Goal: Task Accomplishment & Management: Use online tool/utility

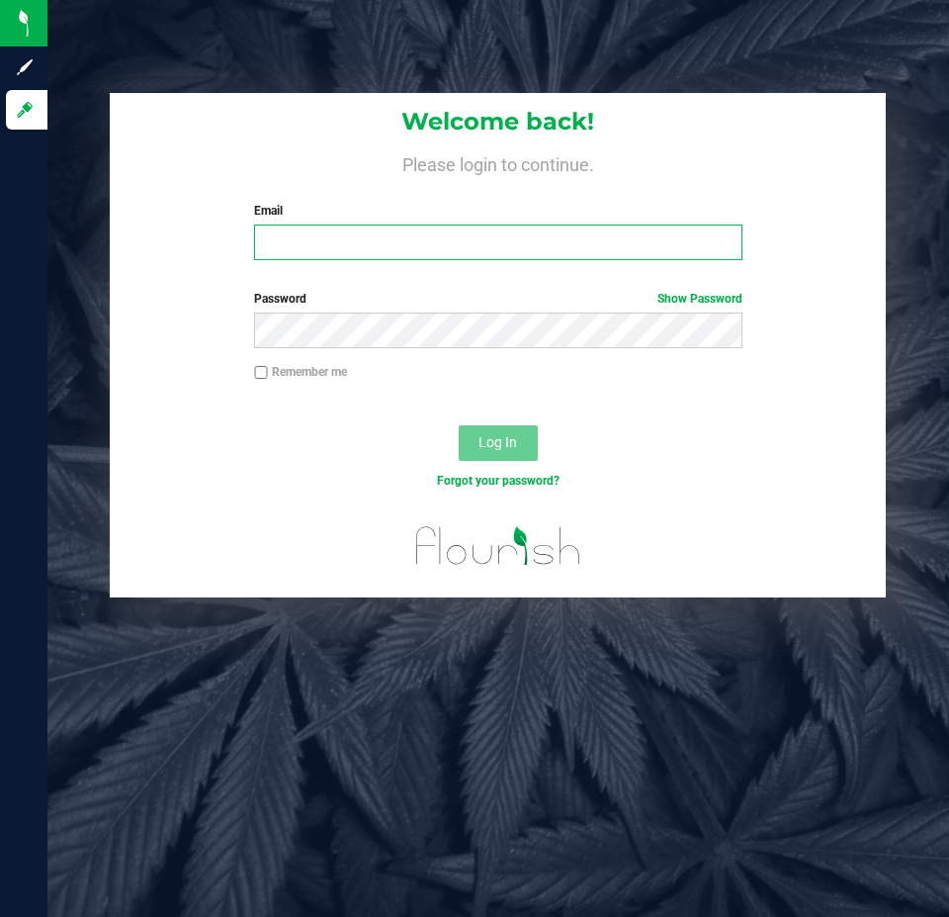
click at [448, 255] on input "Email" at bounding box center [497, 242] width 487 height 36
type input "[EMAIL_ADDRESS][DOMAIN_NAME]"
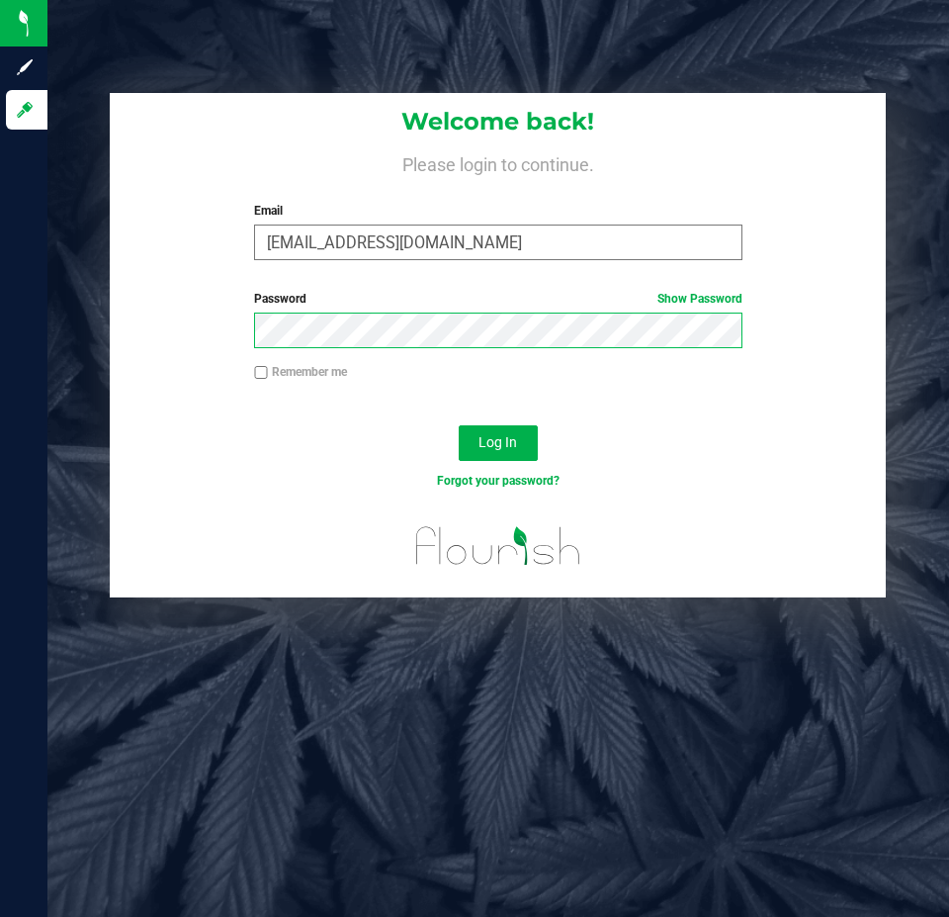
click at [459, 425] on button "Log In" at bounding box center [498, 443] width 79 height 36
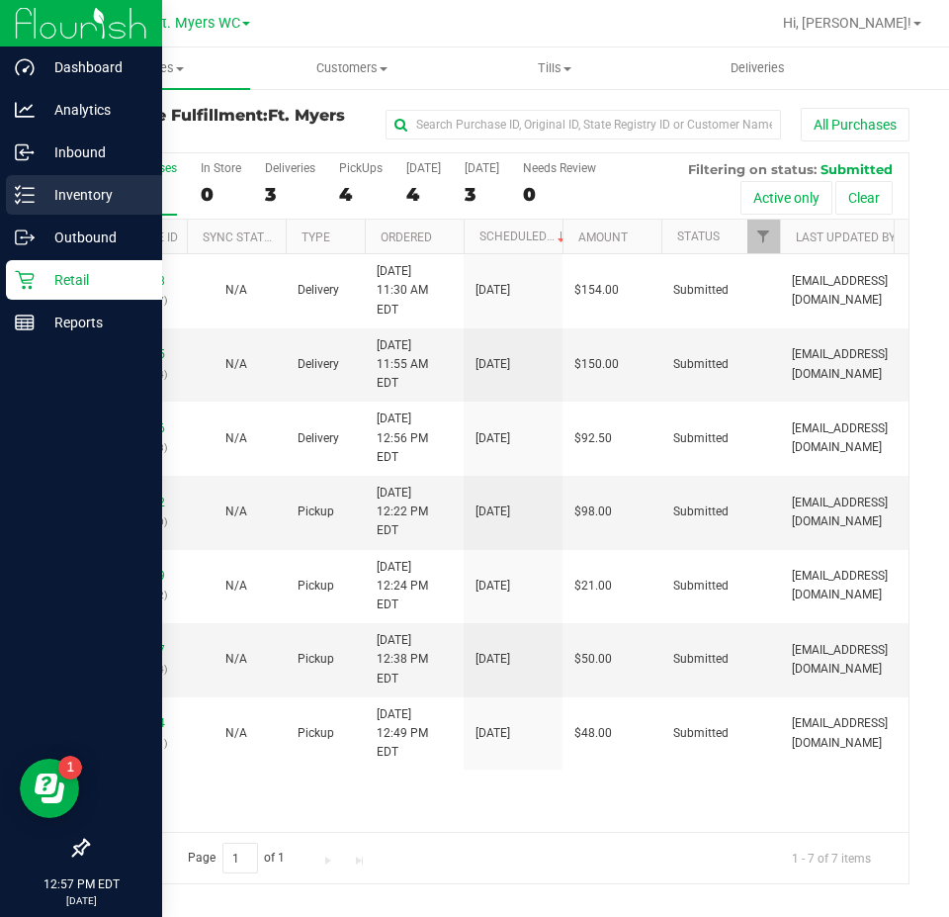
click at [18, 198] on icon at bounding box center [25, 195] width 20 height 20
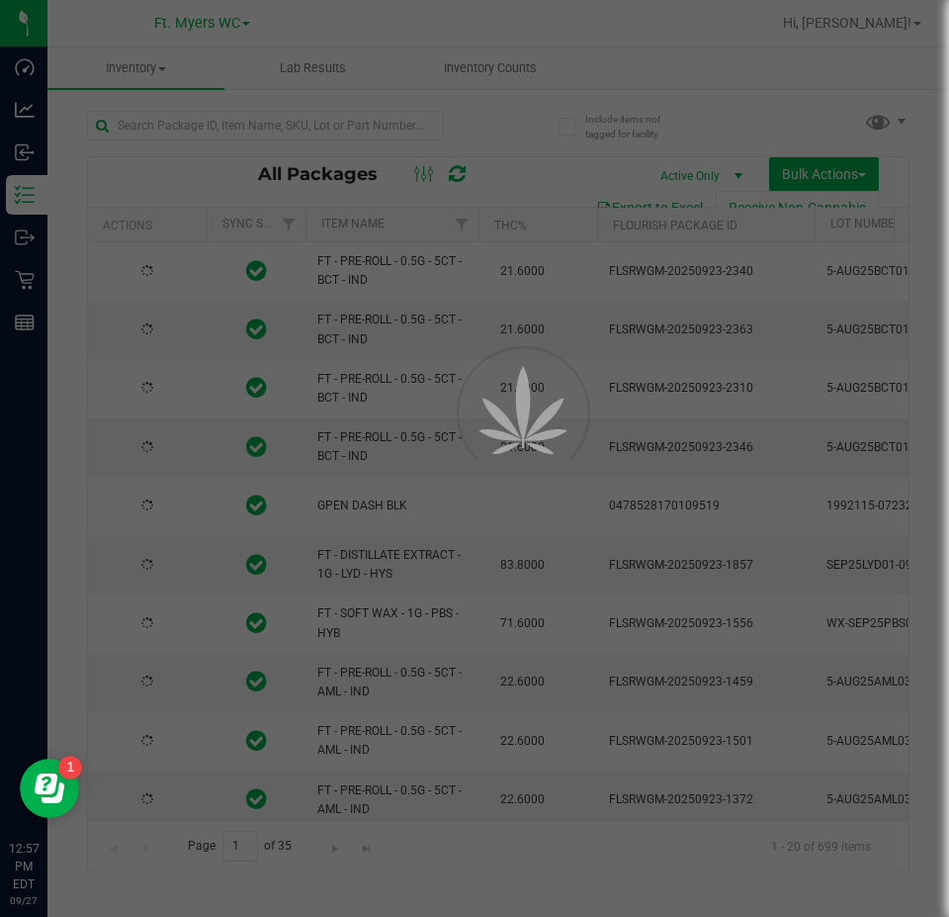
click at [268, 127] on div at bounding box center [474, 458] width 949 height 917
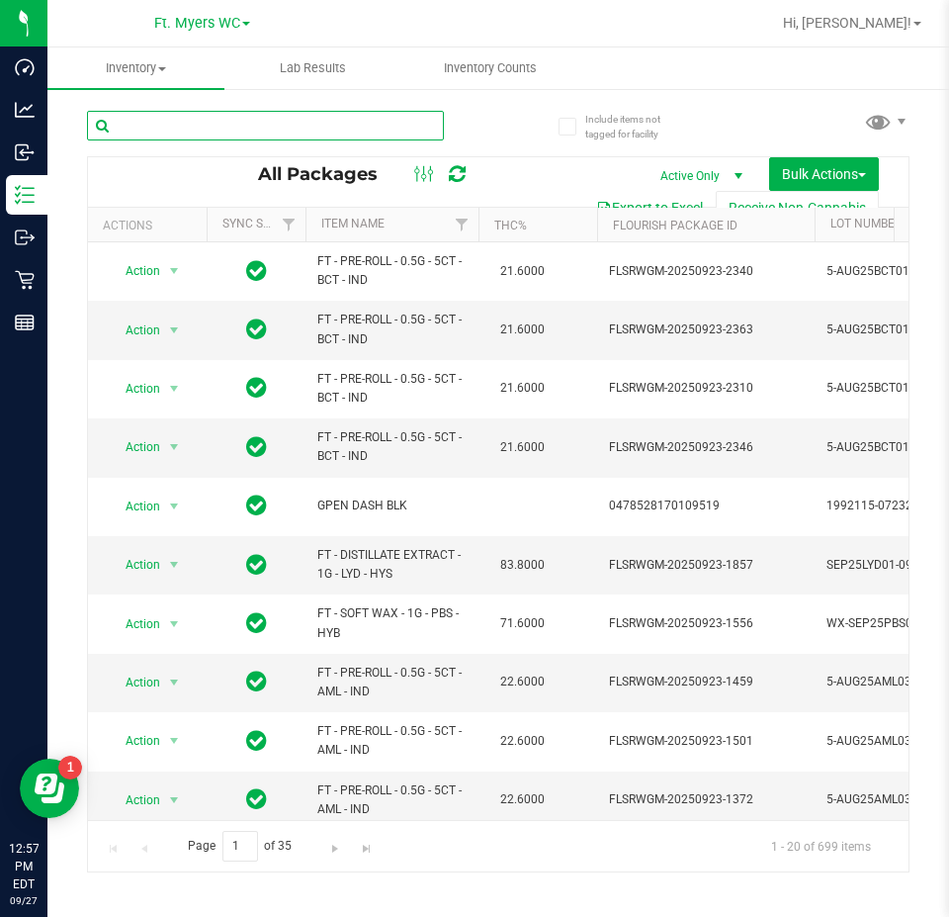
click at [269, 133] on input "text" at bounding box center [265, 126] width 357 height 30
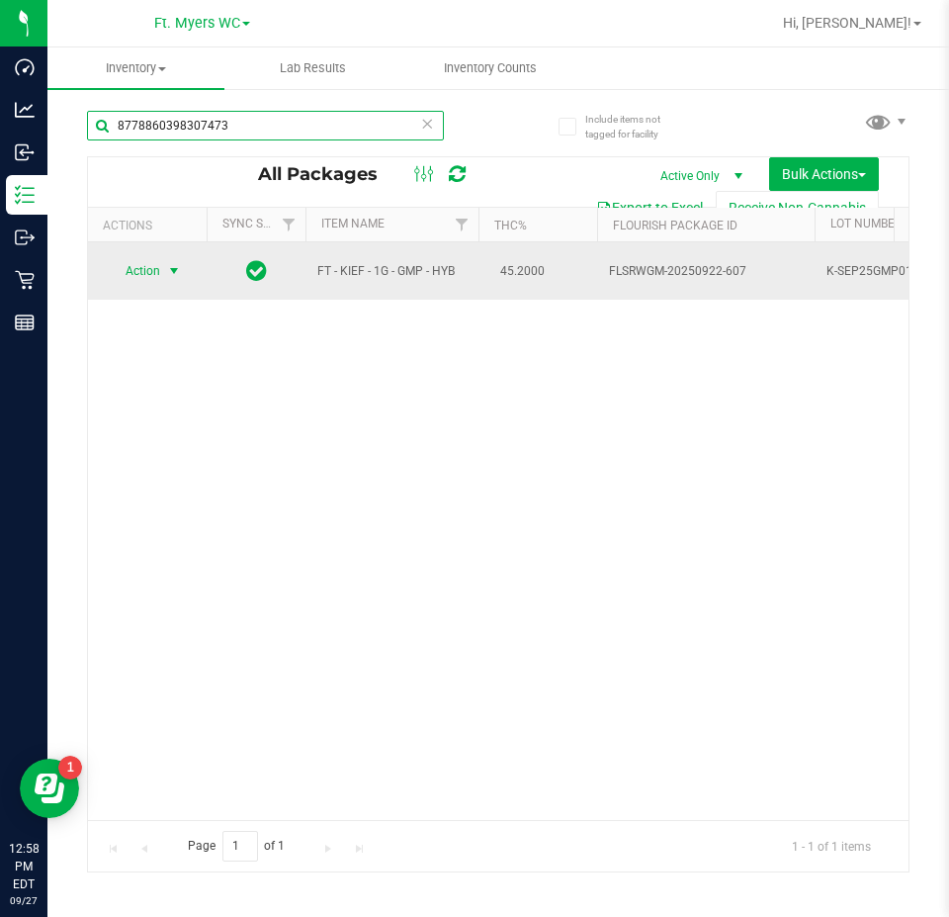
type input "8778860398307473"
click at [173, 271] on span "select" at bounding box center [174, 271] width 16 height 16
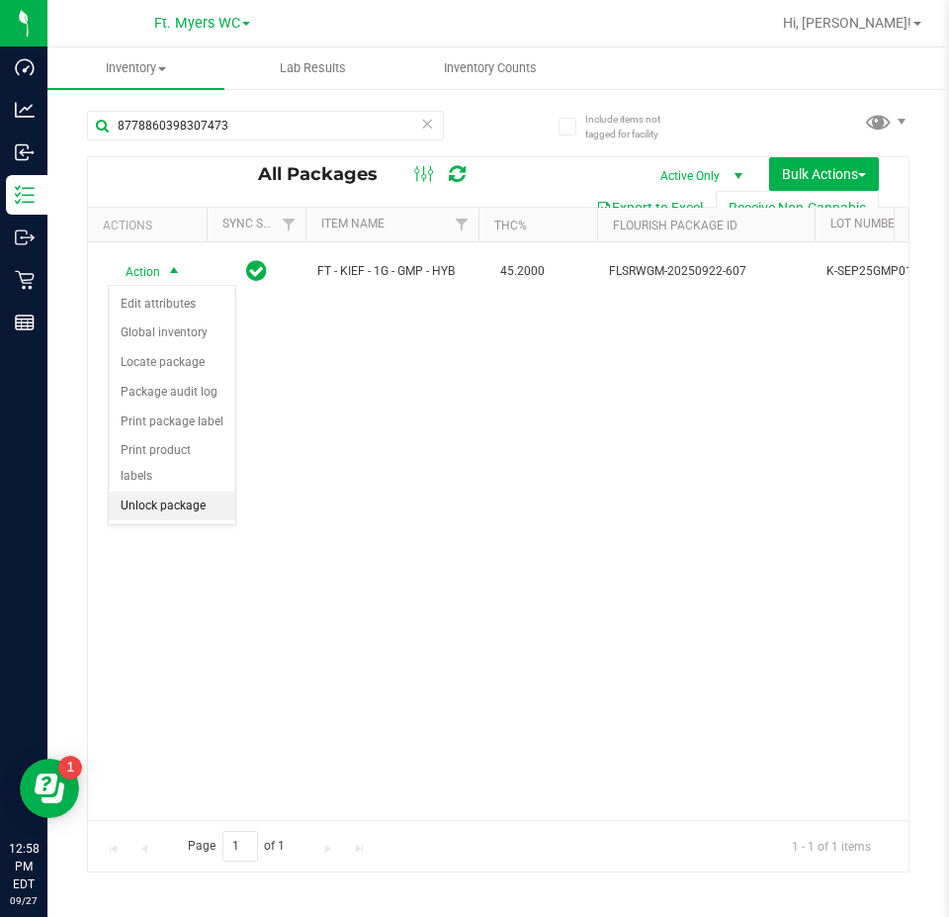
click at [168, 491] on li "Unlock package" at bounding box center [172, 506] width 127 height 30
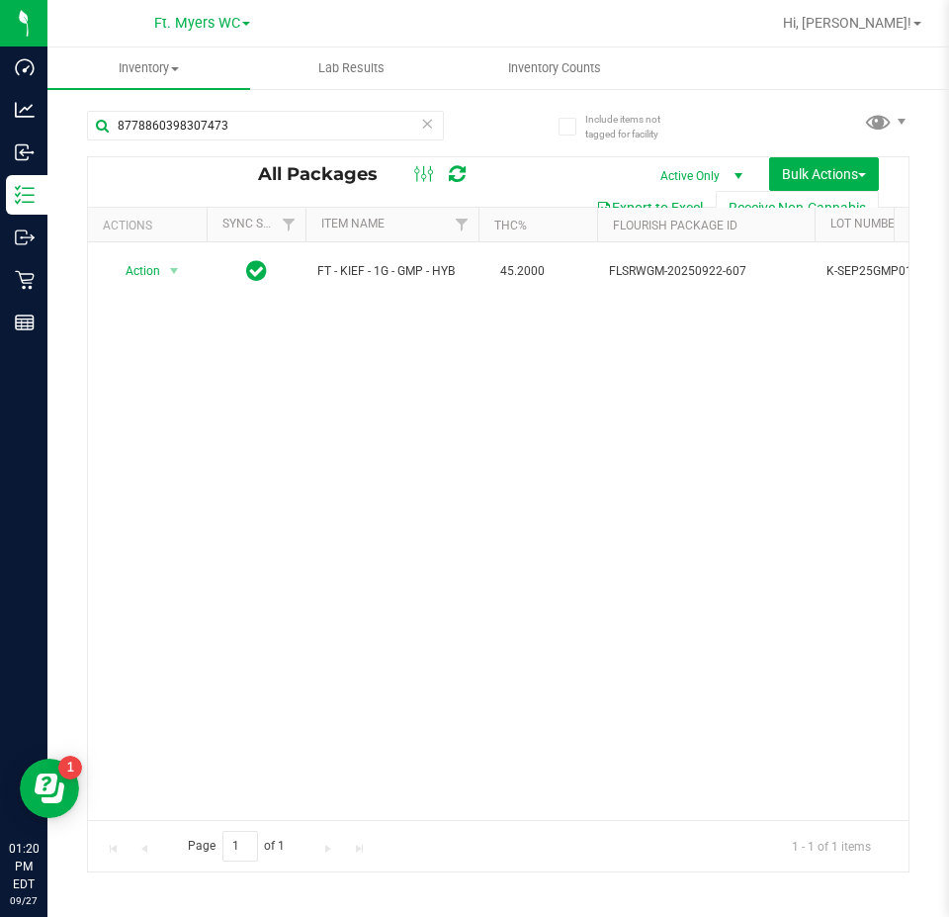
click at [429, 124] on icon at bounding box center [427, 123] width 14 height 24
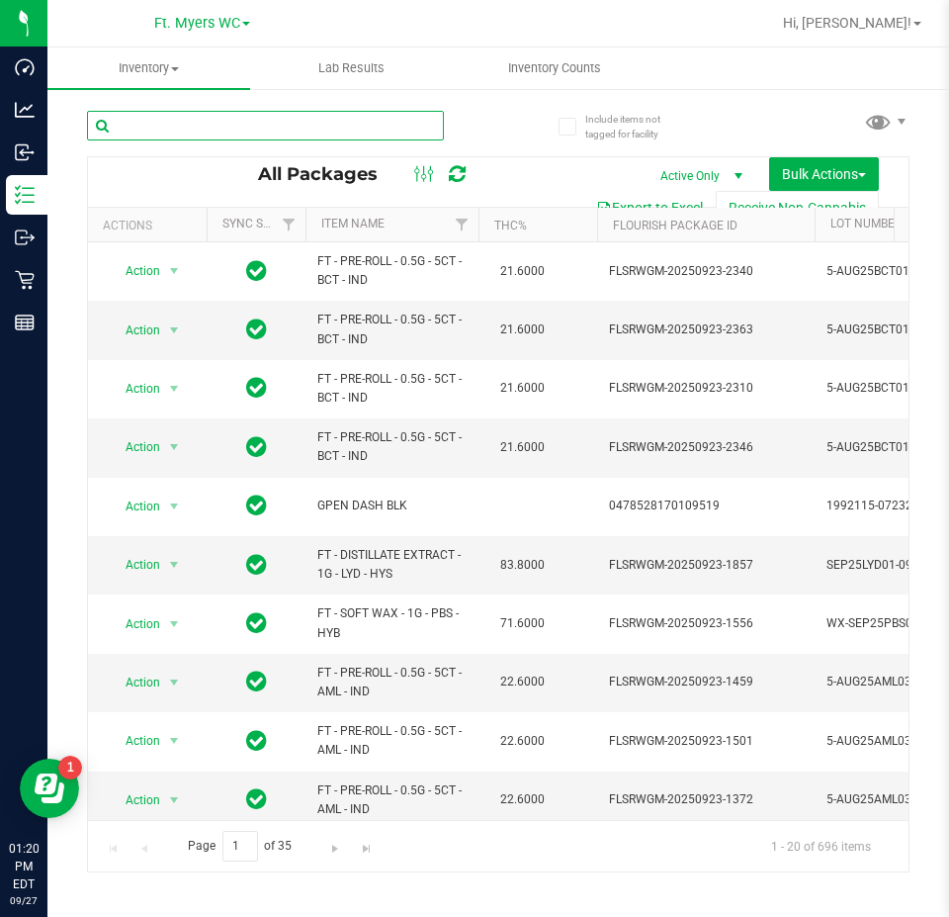
click at [211, 118] on input "text" at bounding box center [265, 126] width 357 height 30
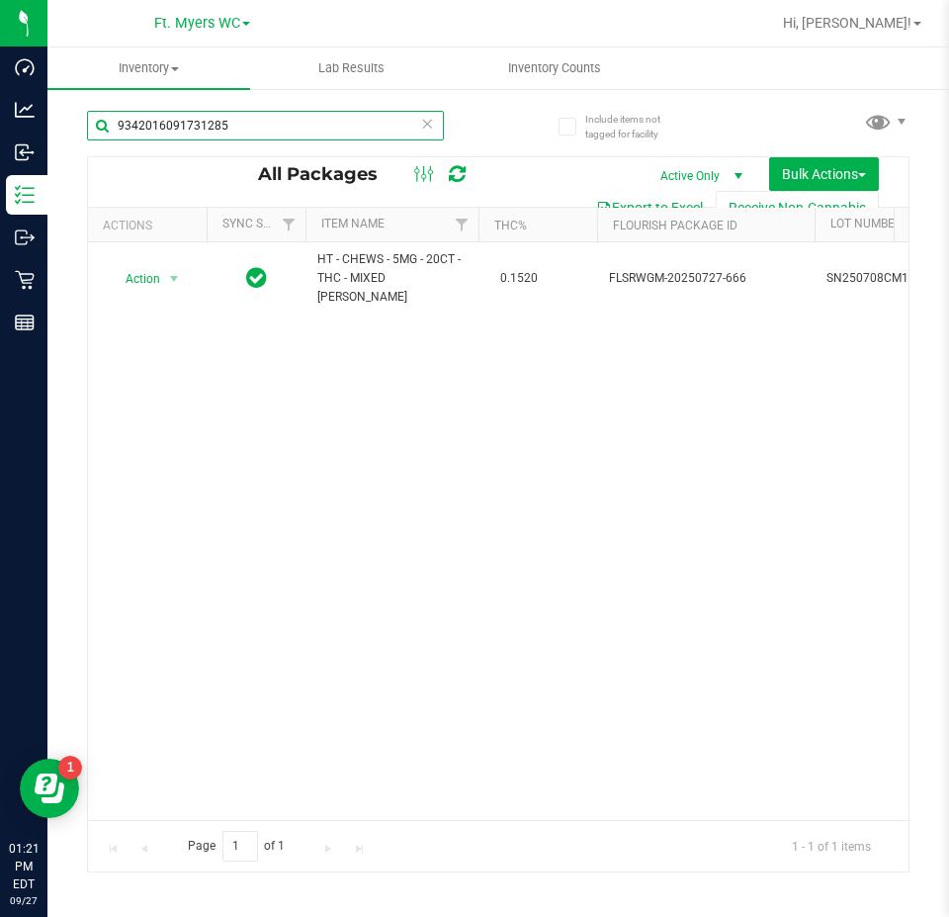
click at [441, 122] on input "9342016091731285" at bounding box center [265, 126] width 357 height 30
type input "9342016091731285"
click at [433, 120] on icon at bounding box center [427, 123] width 14 height 24
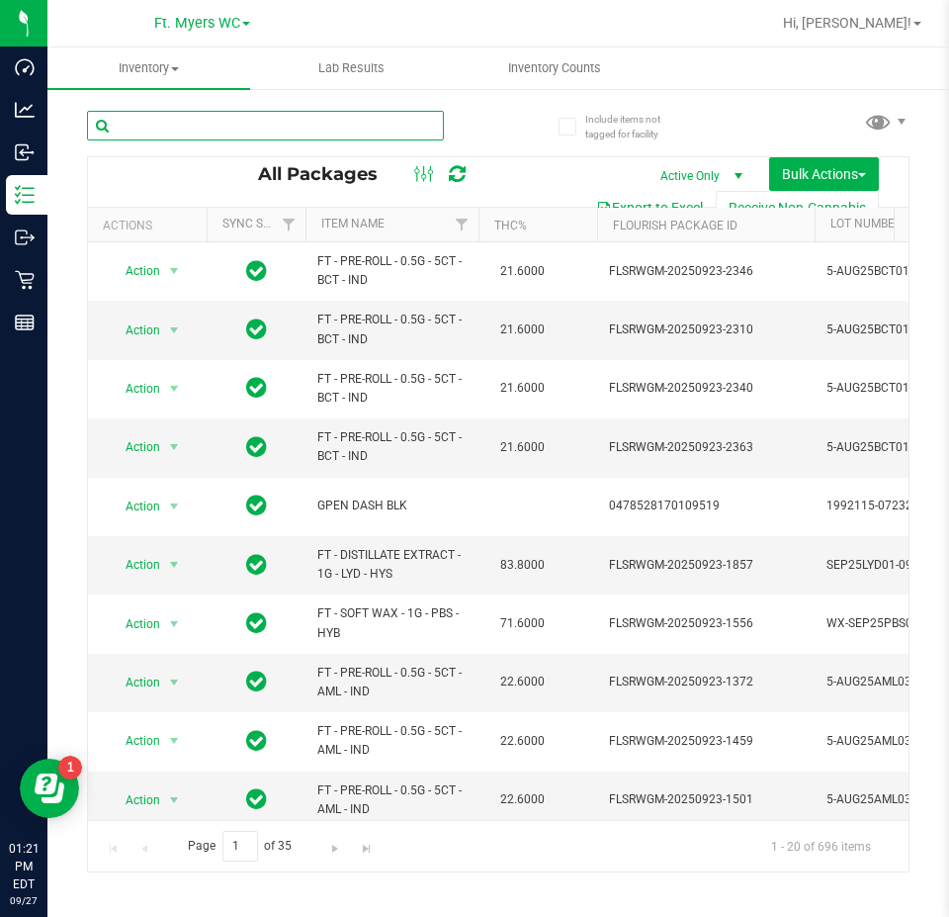
click at [369, 113] on input "text" at bounding box center [265, 126] width 357 height 30
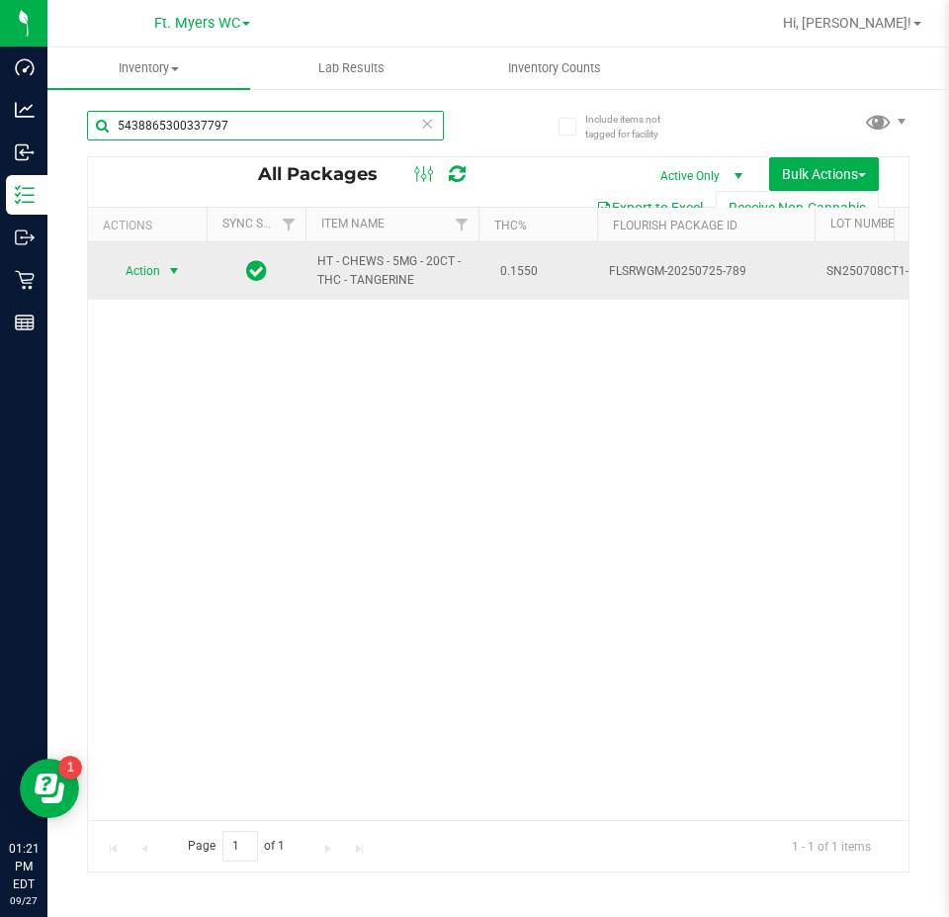
type input "5438865300337797"
click at [168, 281] on span "select" at bounding box center [174, 271] width 25 height 28
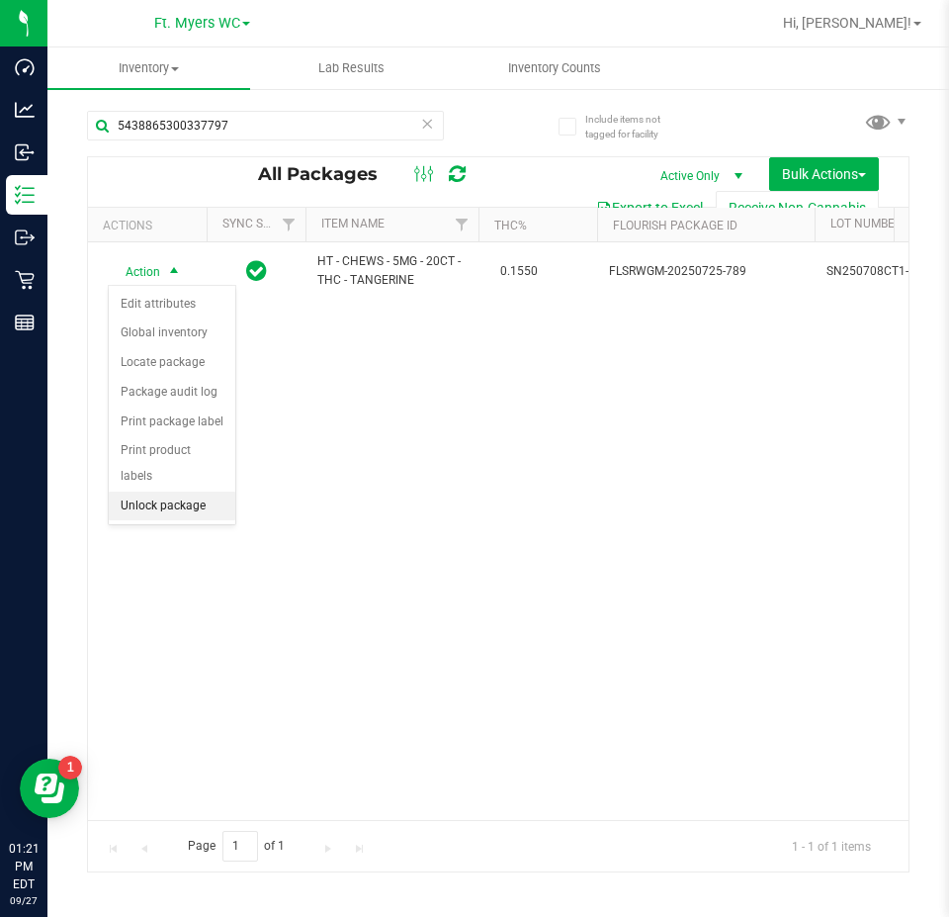
click at [116, 491] on li "Unlock package" at bounding box center [172, 506] width 127 height 30
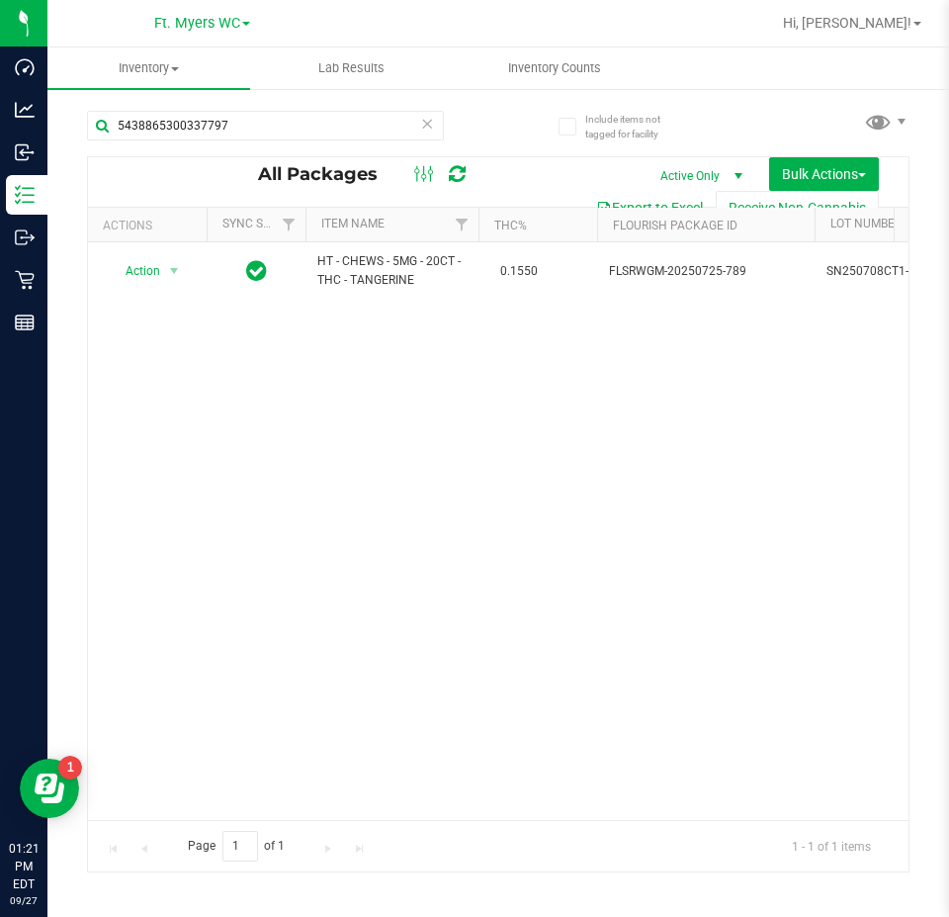
click at [422, 123] on icon at bounding box center [427, 123] width 14 height 24
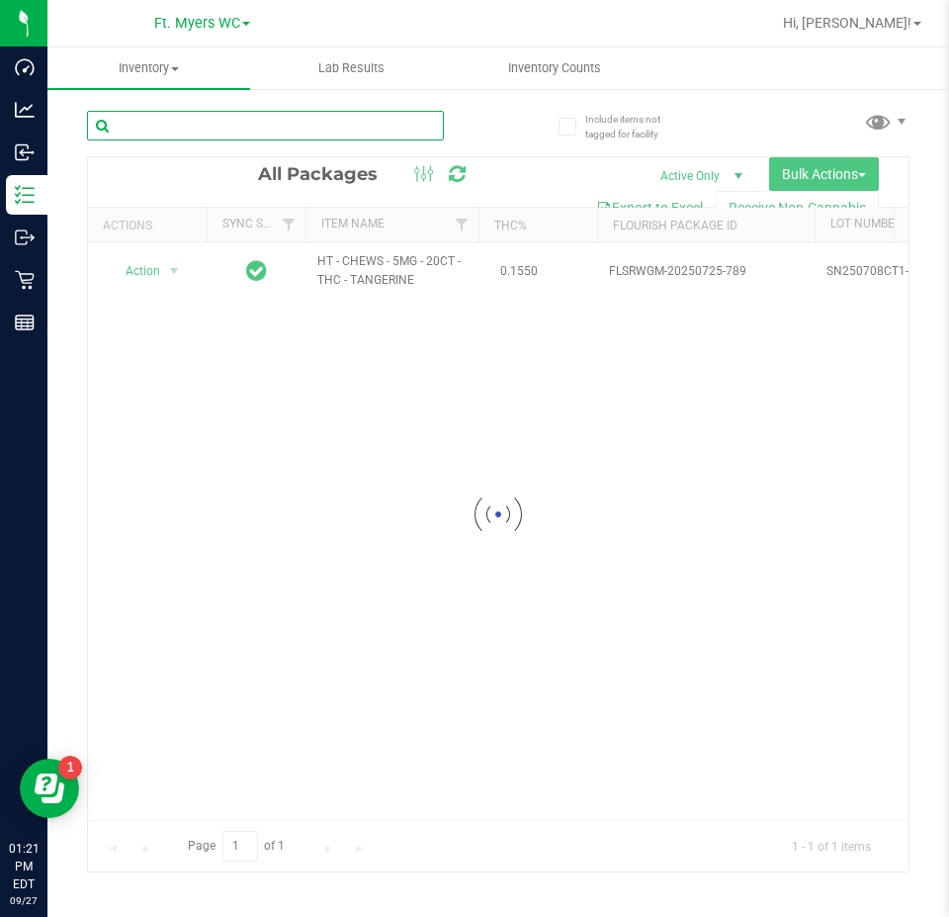
click at [422, 123] on input "text" at bounding box center [265, 126] width 357 height 30
type input "9342016091731285"
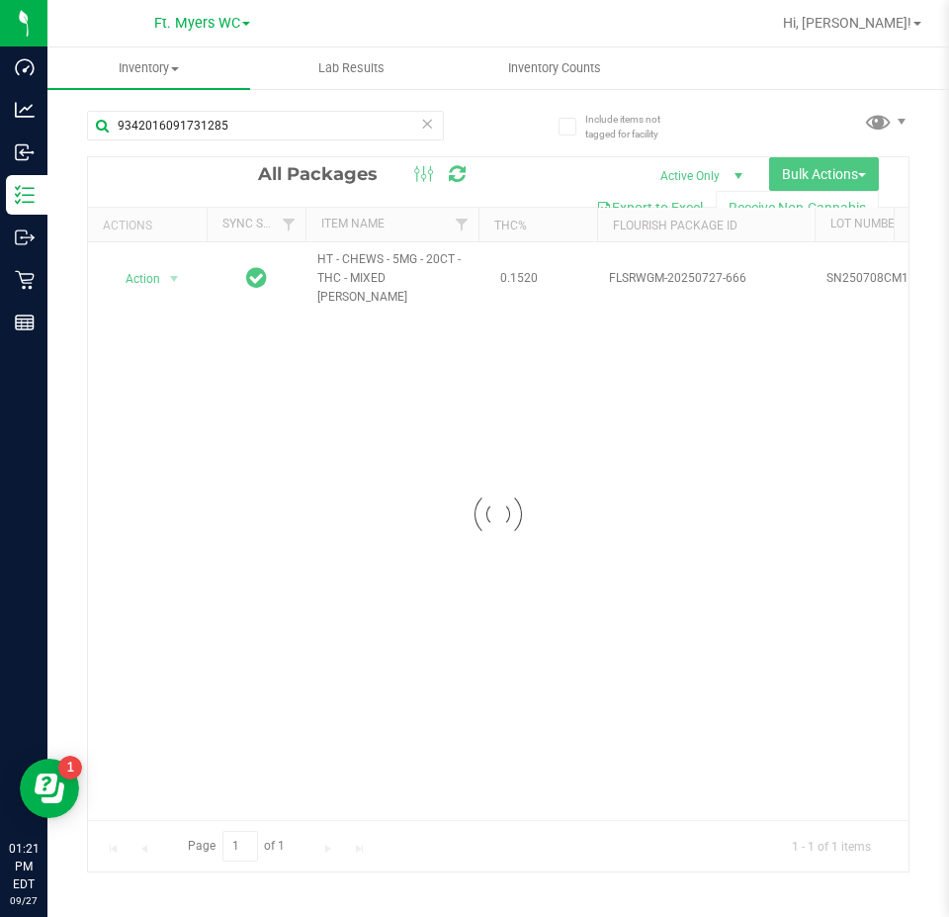
click at [169, 273] on div at bounding box center [498, 514] width 821 height 714
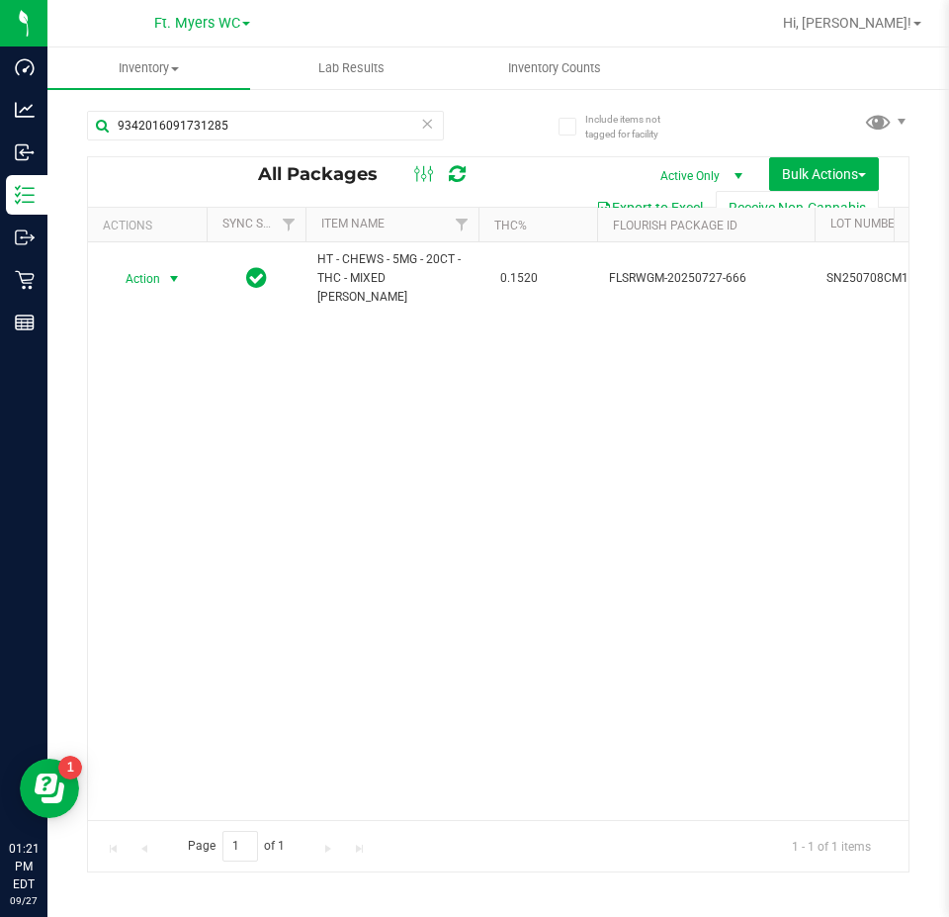
click at [168, 271] on span "select" at bounding box center [174, 279] width 16 height 16
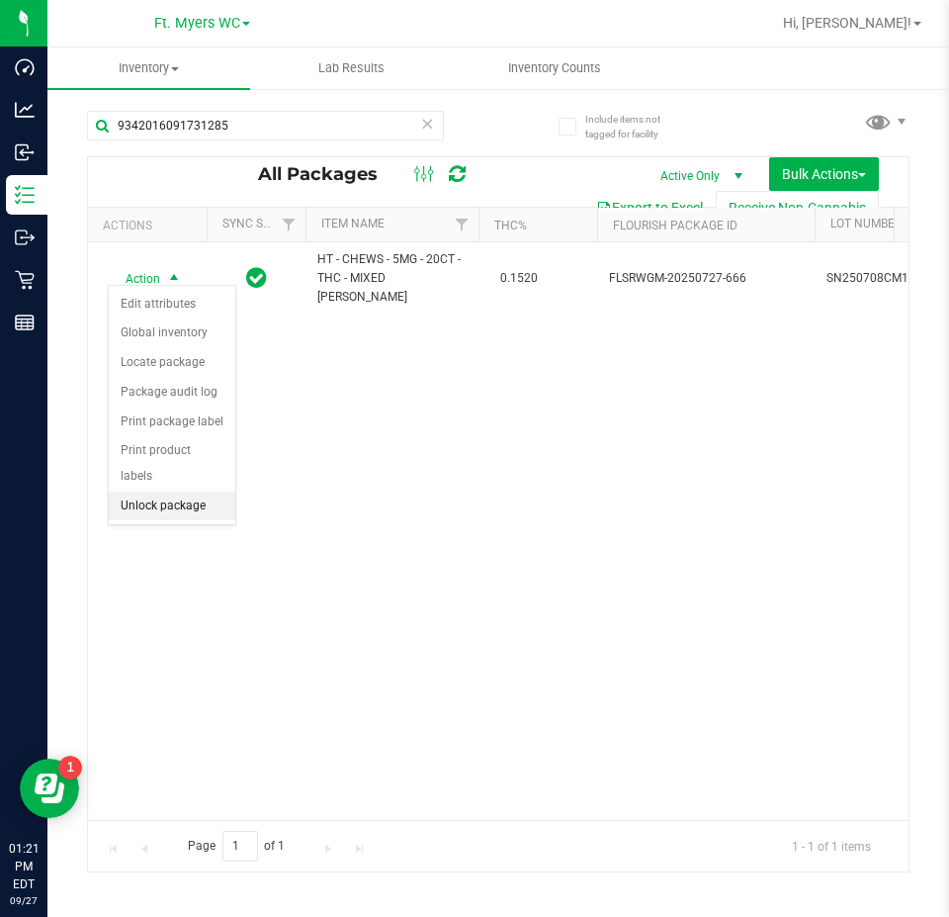
click at [148, 491] on li "Unlock package" at bounding box center [172, 506] width 127 height 30
